Goal: Transaction & Acquisition: Purchase product/service

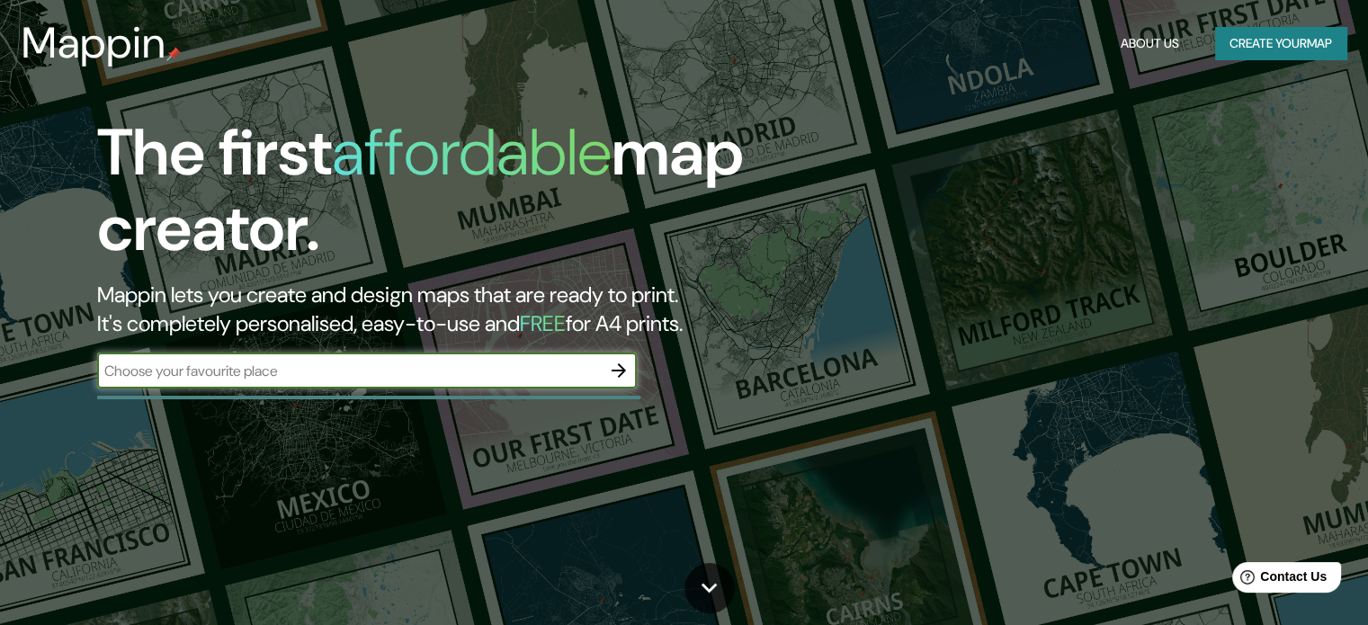
click at [626, 370] on icon "button" at bounding box center [619, 371] width 22 height 22
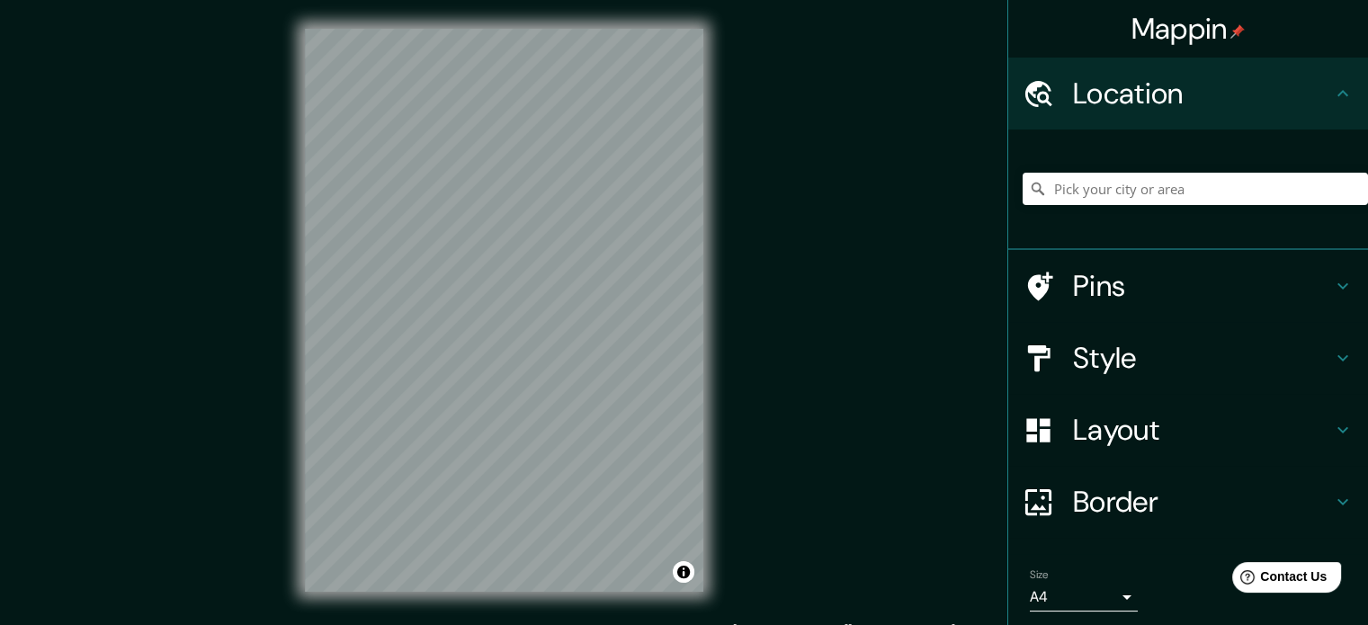
click at [1109, 354] on h4 "Style" at bounding box center [1202, 358] width 259 height 36
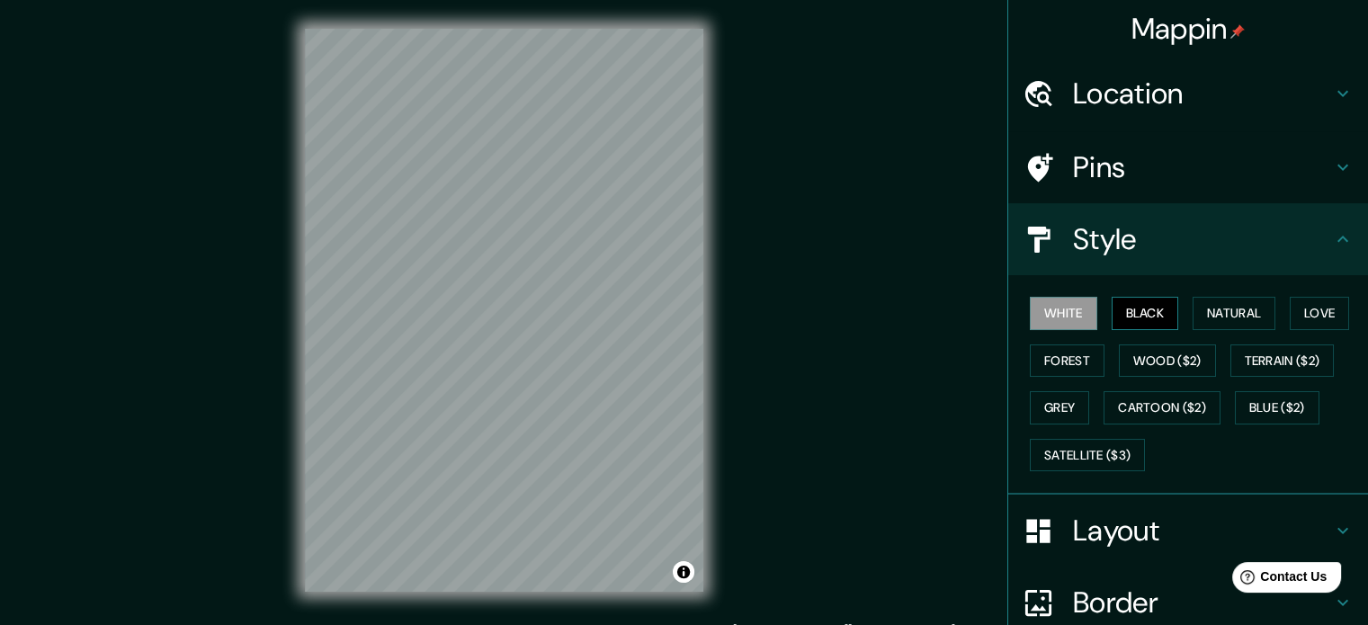
click at [1146, 313] on button "Black" at bounding box center [1144, 313] width 67 height 33
click at [1225, 313] on button "Natural" at bounding box center [1233, 313] width 83 height 33
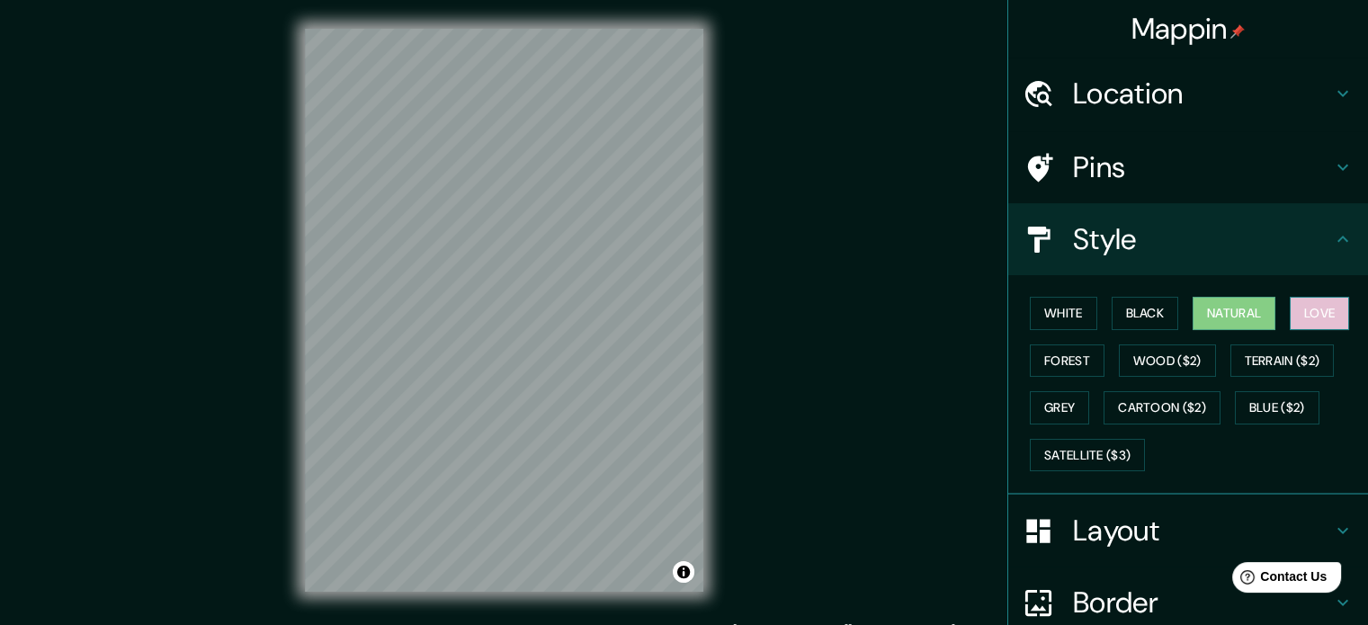
click at [1292, 311] on button "Love" at bounding box center [1318, 313] width 59 height 33
click at [1304, 361] on button "Terrain ($2)" at bounding box center [1282, 360] width 104 height 33
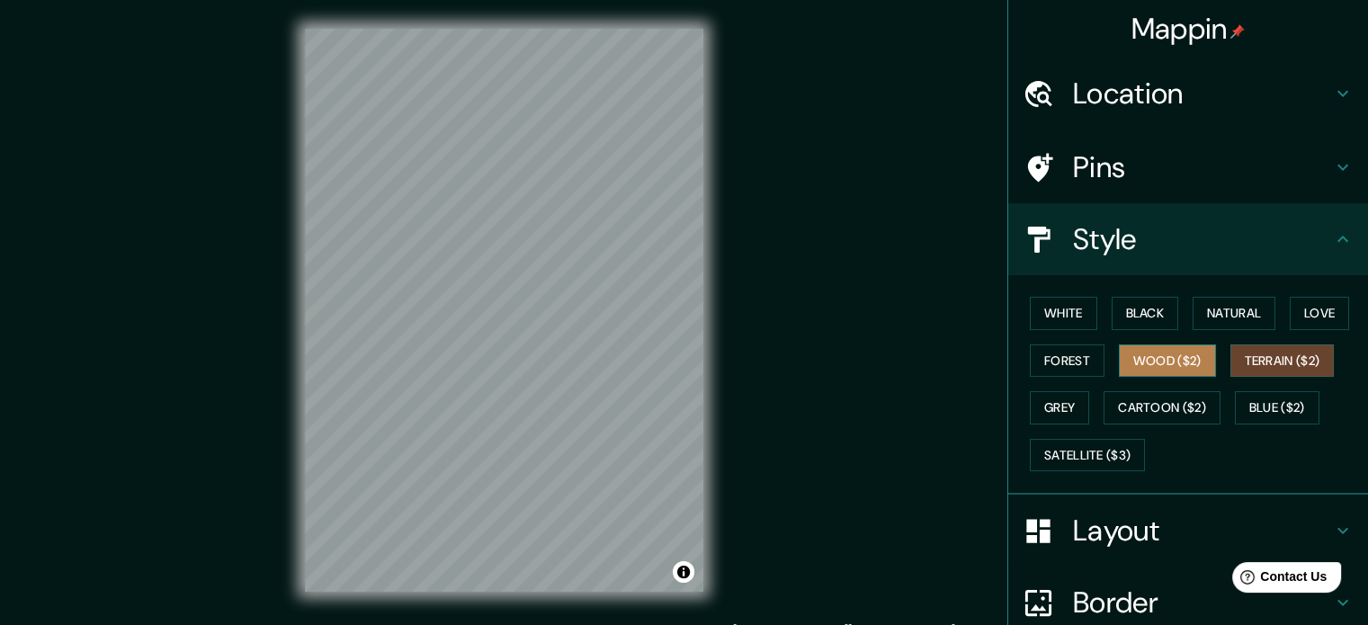
click at [1168, 358] on button "Wood ($2)" at bounding box center [1166, 360] width 97 height 33
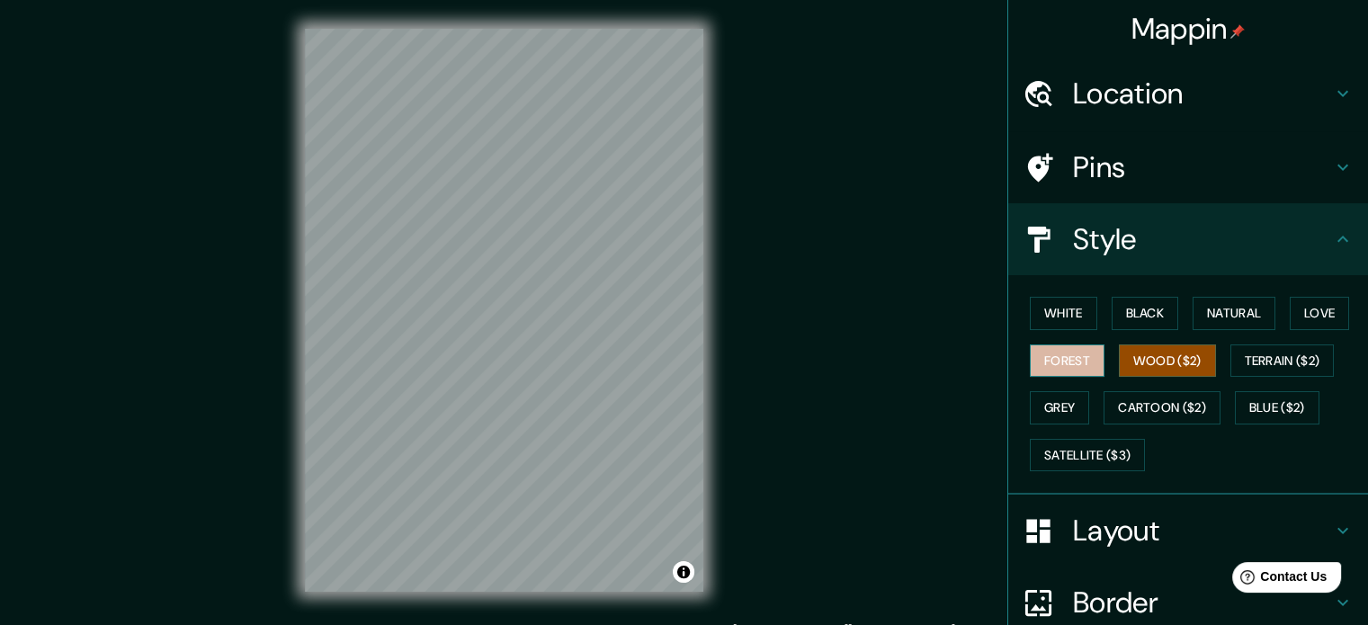
click at [1086, 359] on button "Forest" at bounding box center [1066, 360] width 75 height 33
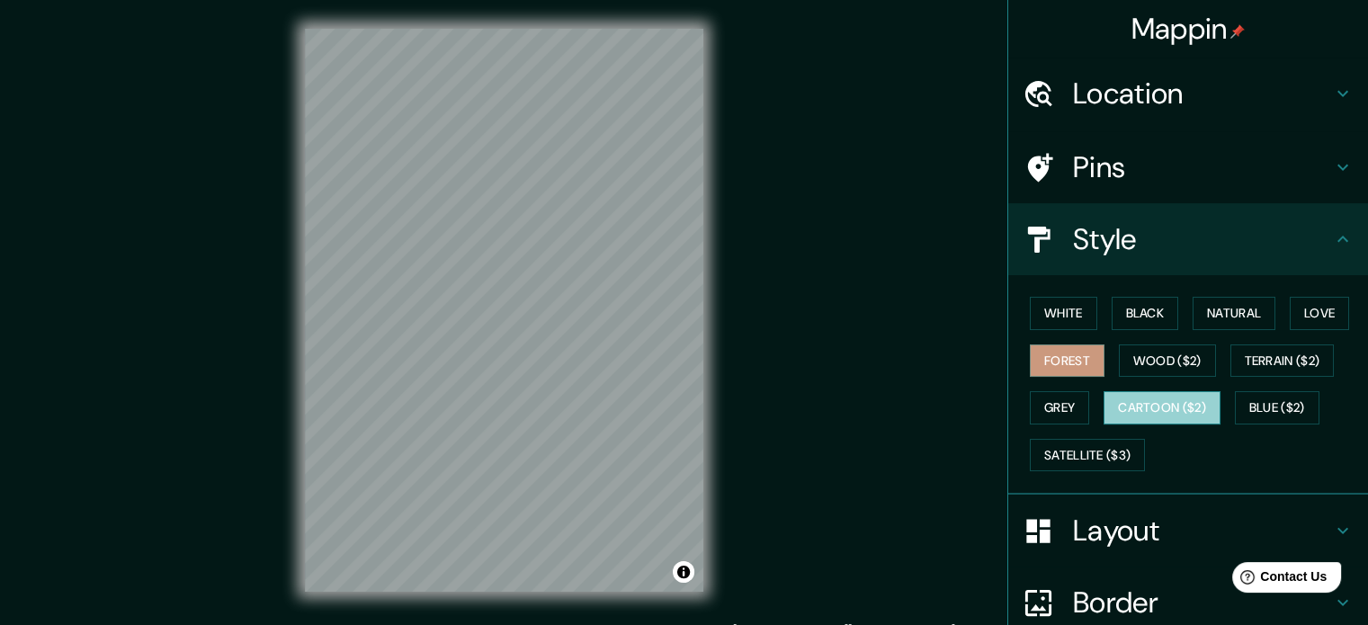
click at [1111, 402] on button "Cartoon ($2)" at bounding box center [1161, 407] width 117 height 33
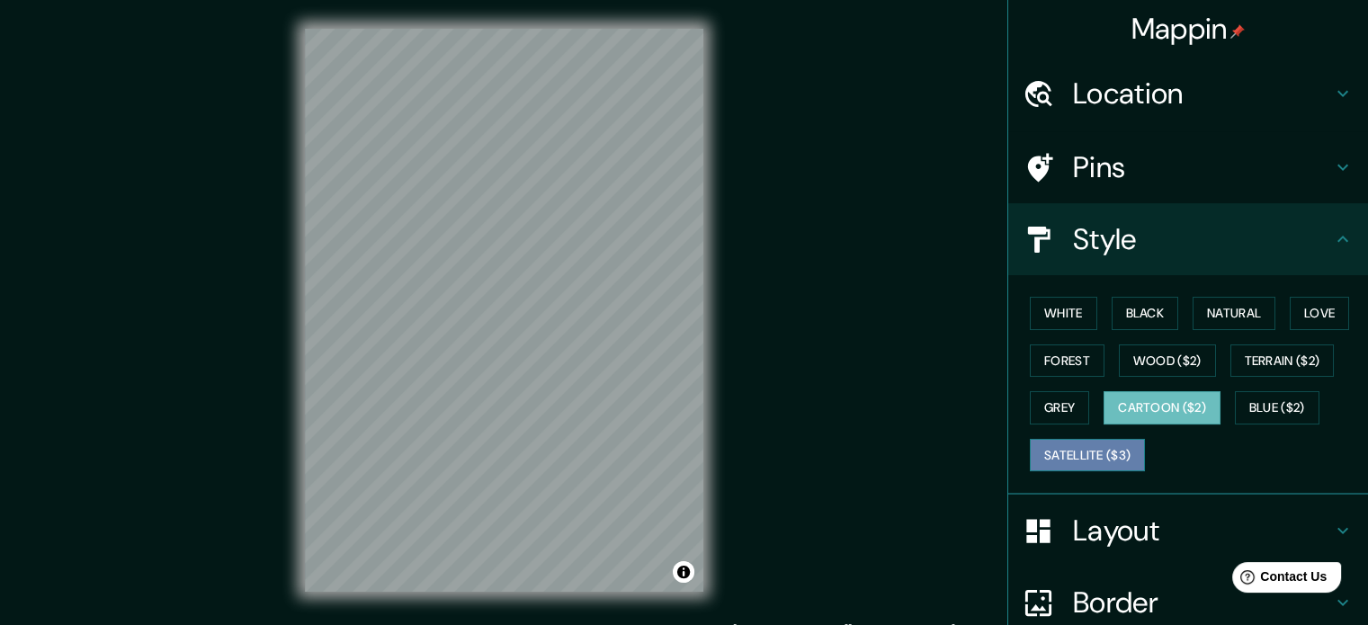
click at [1086, 457] on button "Satellite ($3)" at bounding box center [1086, 455] width 115 height 33
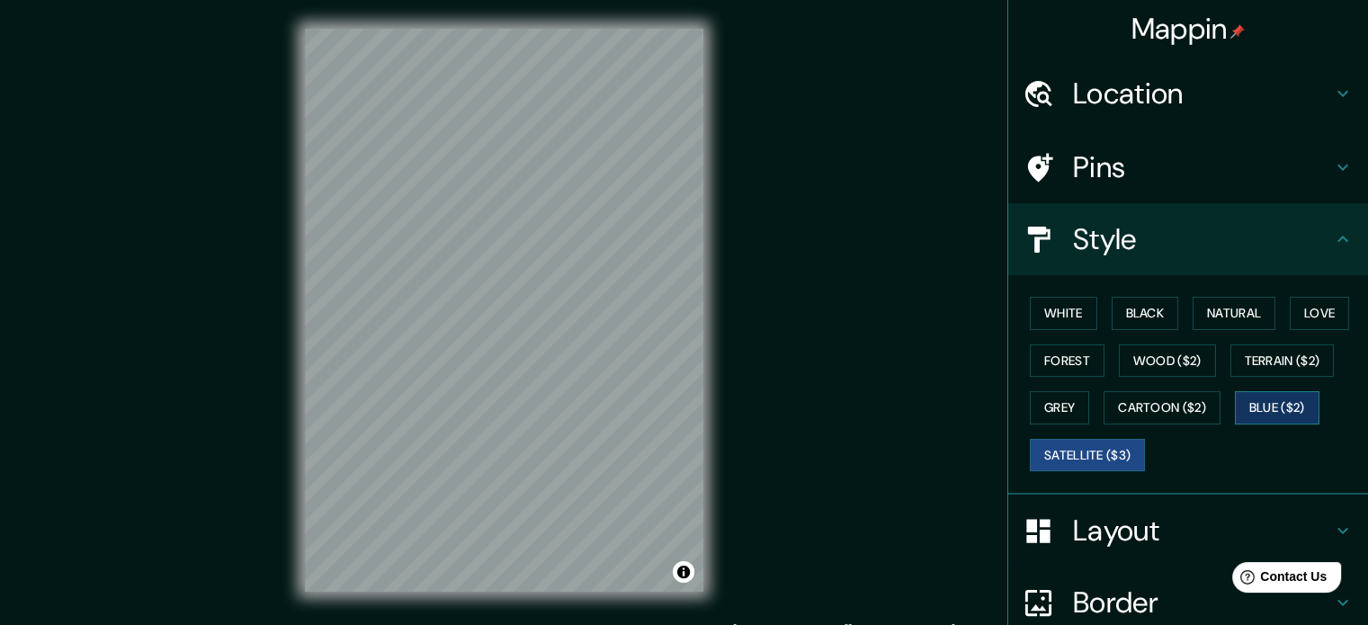
click at [1306, 415] on button "Blue ($2)" at bounding box center [1276, 407] width 85 height 33
click at [1111, 306] on button "Black" at bounding box center [1144, 313] width 67 height 33
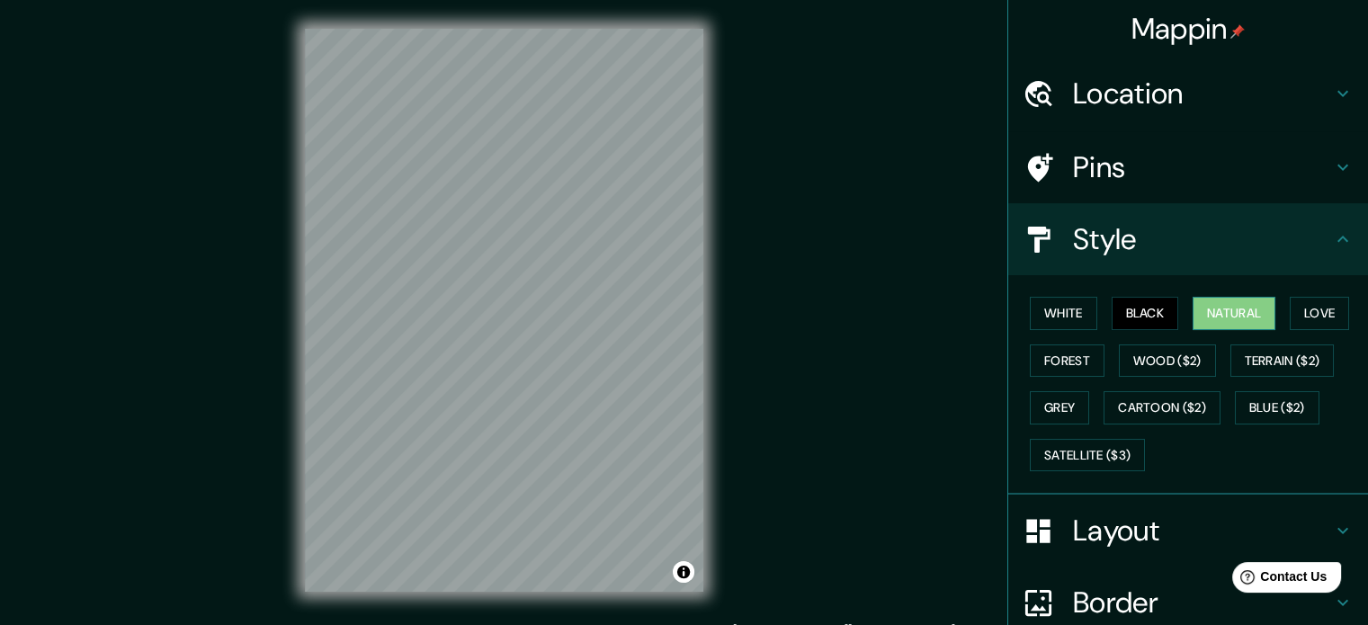
click at [1210, 306] on button "Natural" at bounding box center [1233, 313] width 83 height 33
click at [1316, 301] on button "Love" at bounding box center [1318, 313] width 59 height 33
click at [1134, 307] on button "Black" at bounding box center [1144, 313] width 67 height 33
click at [1043, 305] on button "White" at bounding box center [1062, 313] width 67 height 33
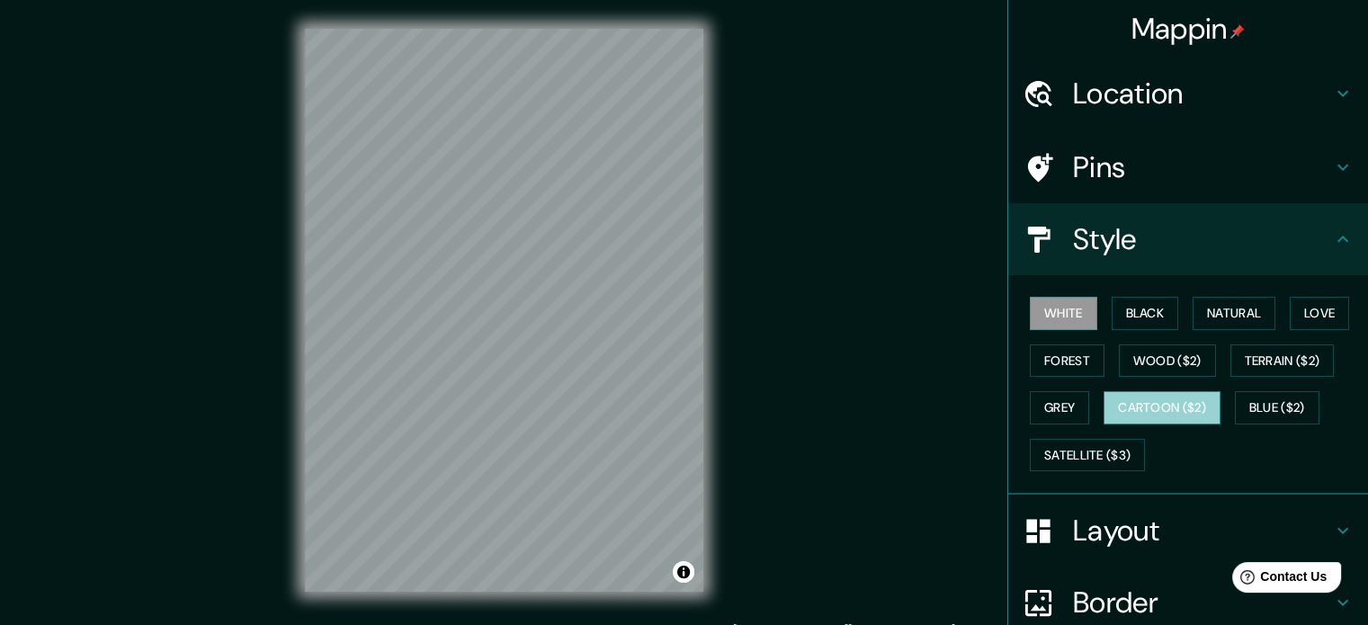
click at [1156, 409] on button "Cartoon ($2)" at bounding box center [1161, 407] width 117 height 33
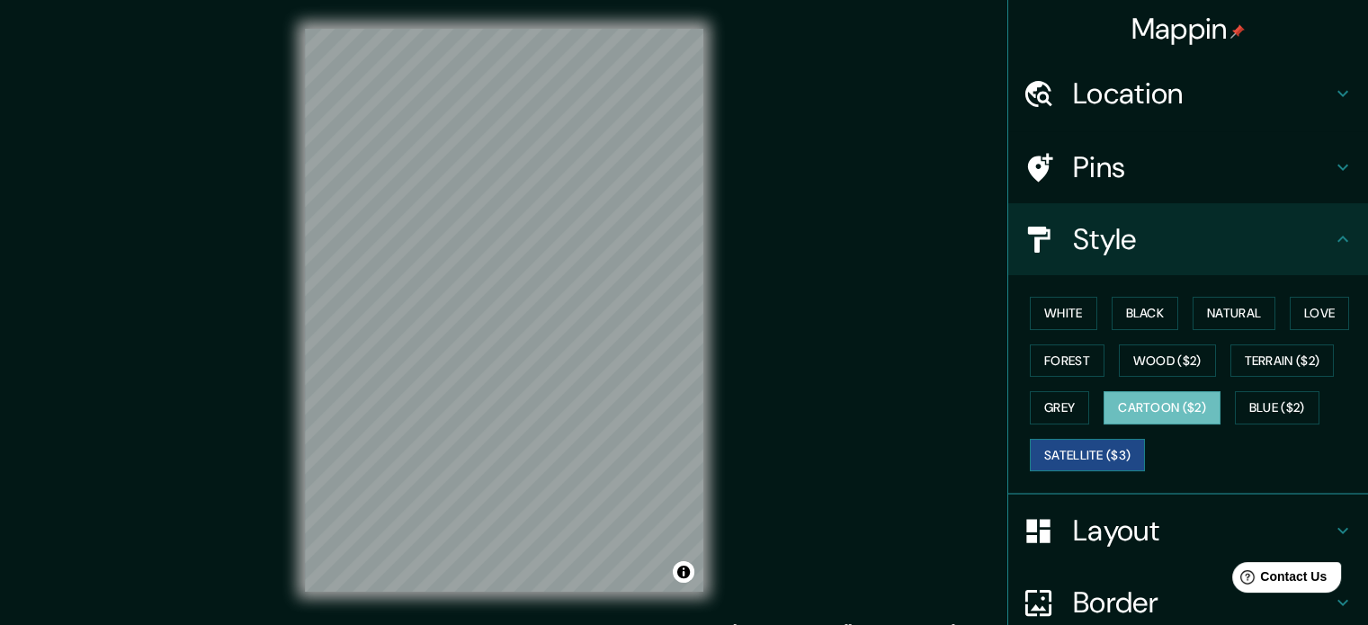
click at [1080, 445] on button "Satellite ($3)" at bounding box center [1086, 455] width 115 height 33
